Goal: Navigation & Orientation: Find specific page/section

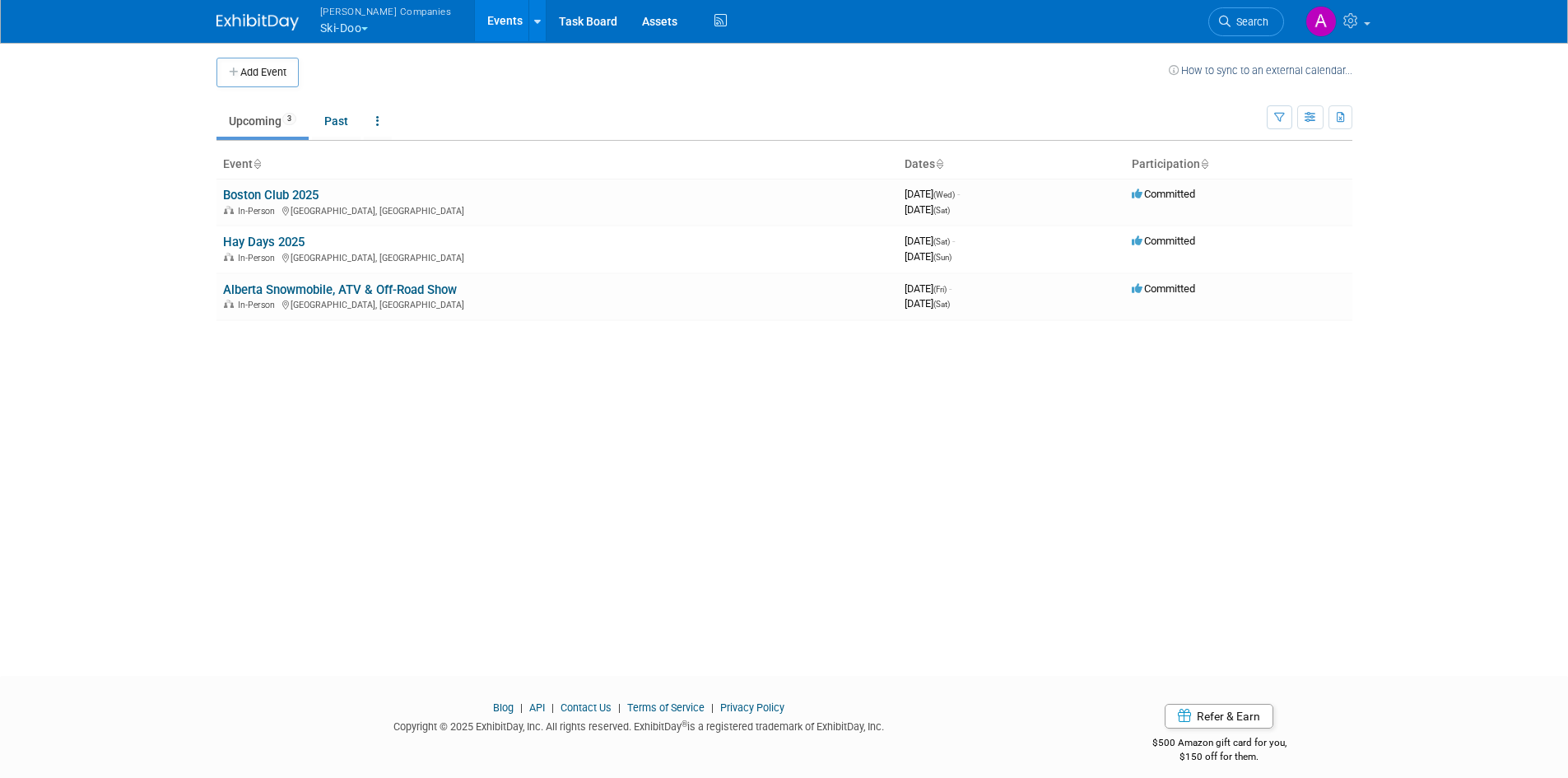
click at [350, 24] on button "[PERSON_NAME] Companies Ski-Doo" at bounding box center [396, 21] width 154 height 43
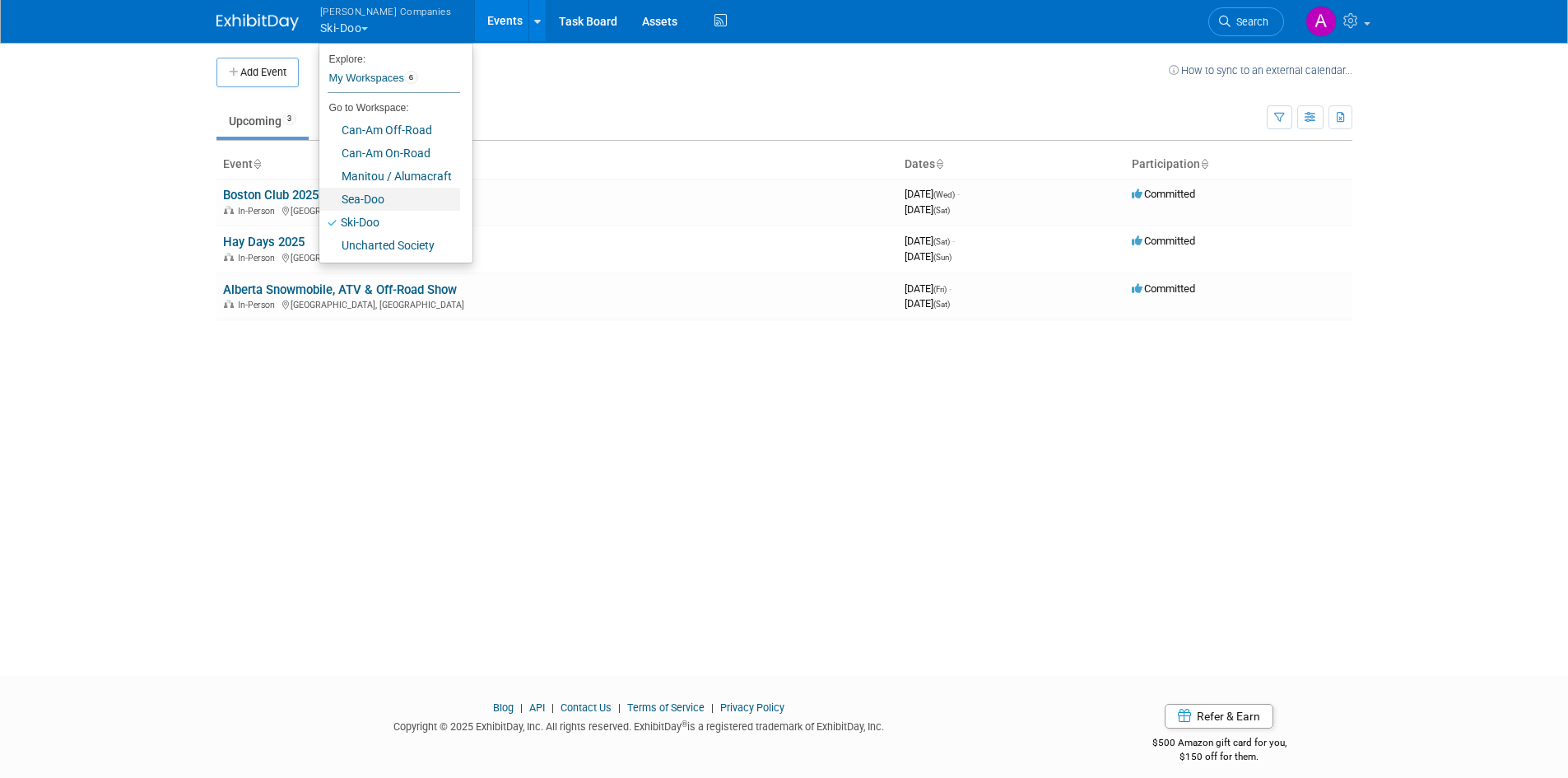
click at [380, 198] on link "Sea-Doo" at bounding box center [390, 199] width 140 height 23
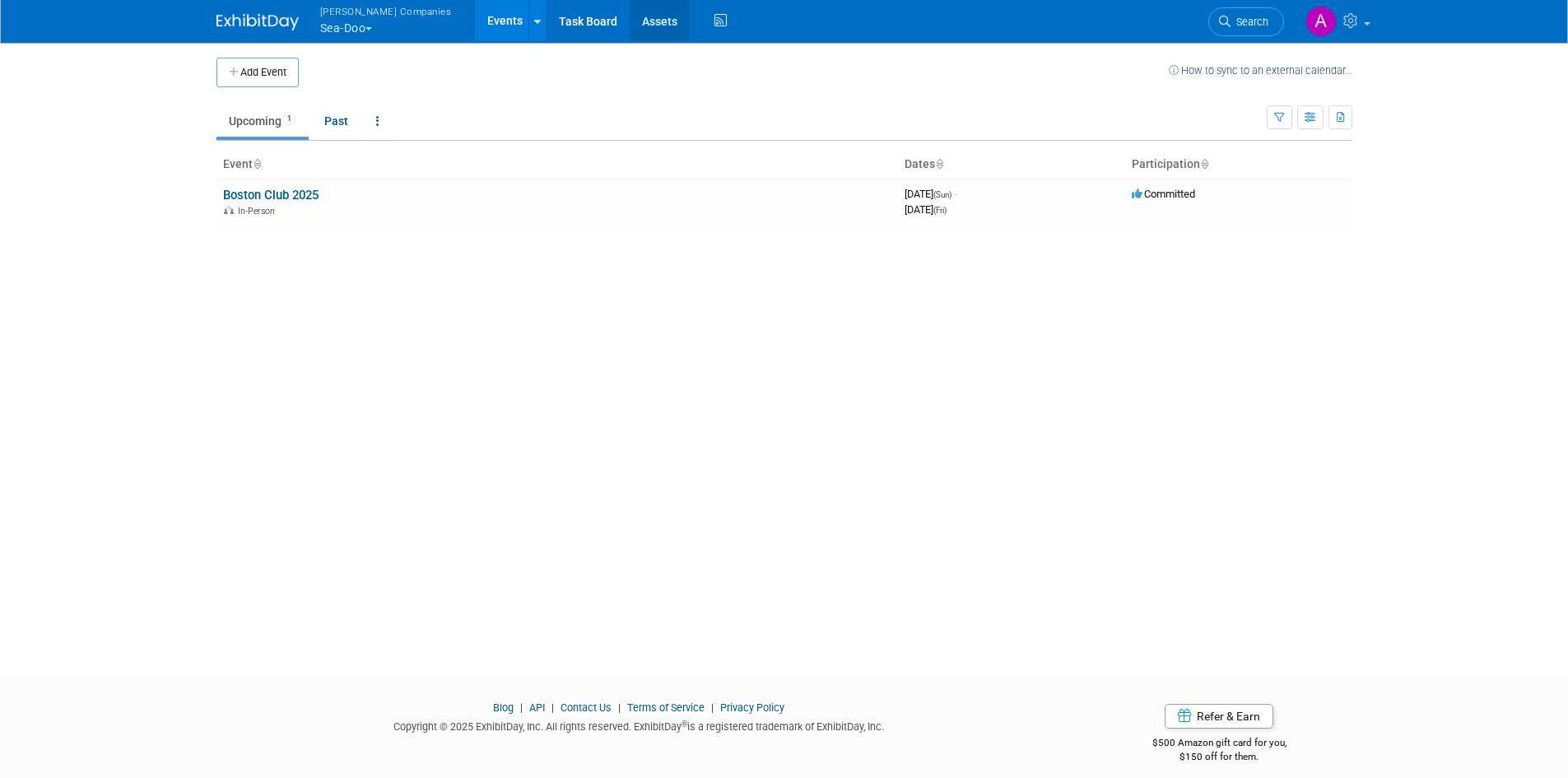
click at [630, 23] on link "Assets" at bounding box center [660, 20] width 60 height 41
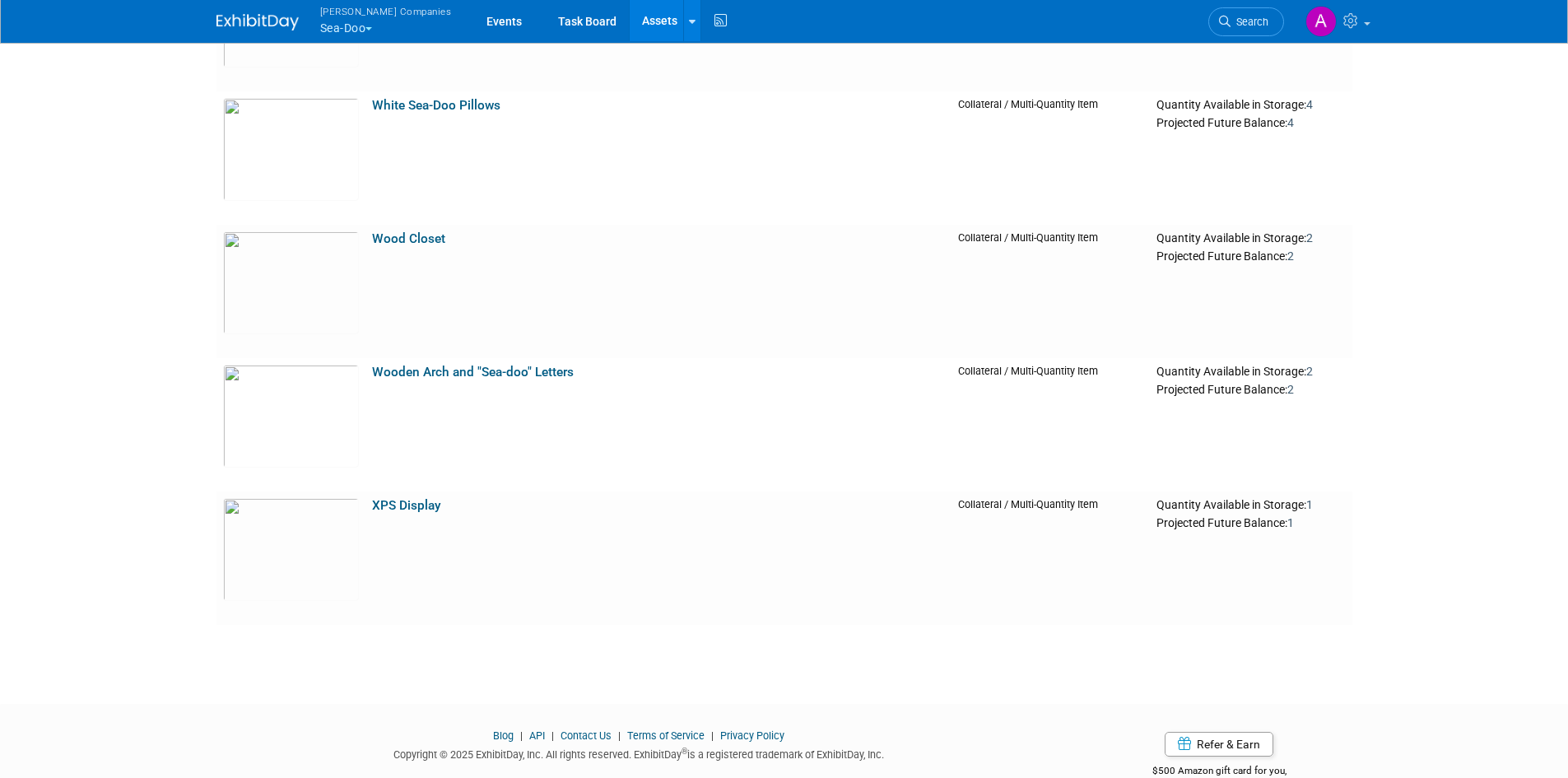
scroll to position [10316, 0]
